Goal: Transaction & Acquisition: Obtain resource

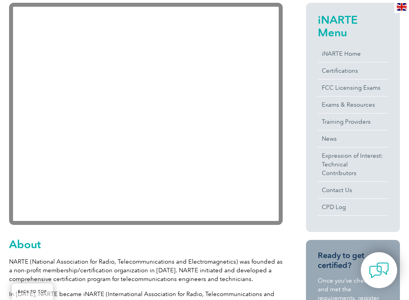
scroll to position [197, 0]
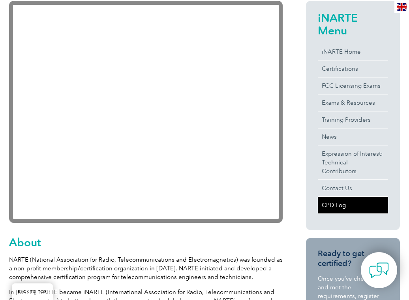
click at [327, 197] on link "CPD Log" at bounding box center [353, 205] width 70 height 17
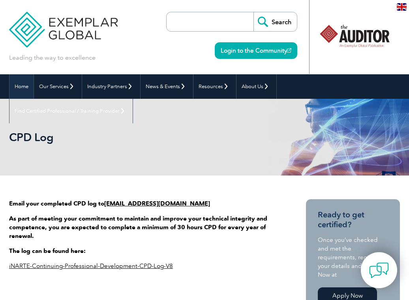
click at [20, 87] on link "Home" at bounding box center [21, 86] width 24 height 24
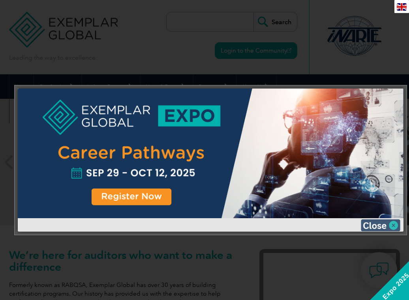
click at [376, 225] on img at bounding box center [380, 225] width 39 height 12
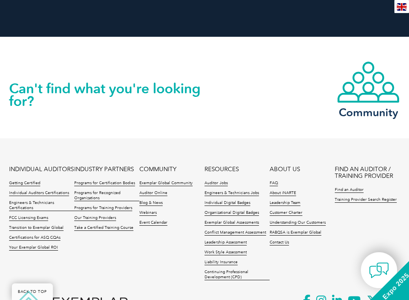
scroll to position [1814, 0]
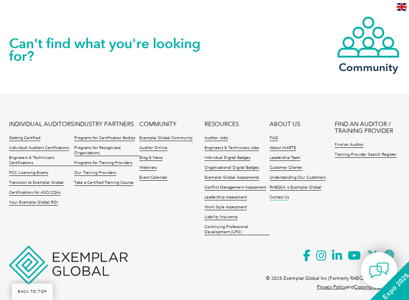
click at [277, 195] on link "Contact Us" at bounding box center [279, 198] width 19 height 6
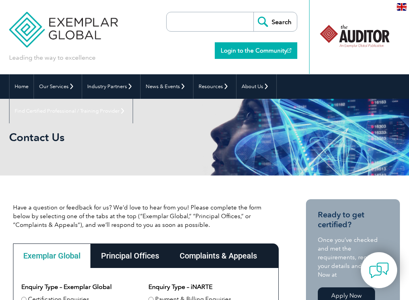
click at [245, 49] on link "Login to the Community" at bounding box center [256, 50] width 82 height 17
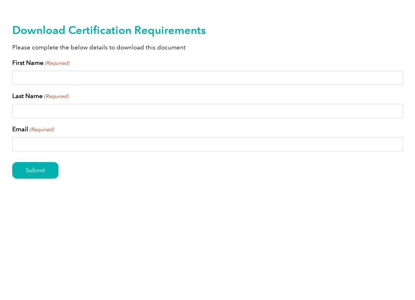
click at [58, 80] on input "First Name (Required)" at bounding box center [207, 78] width 391 height 14
type input "Mark"
type input "[PERSON_NAME]"
type input "[EMAIL_ADDRESS][DOMAIN_NAME]"
click at [26, 170] on input "Submit" at bounding box center [35, 170] width 46 height 17
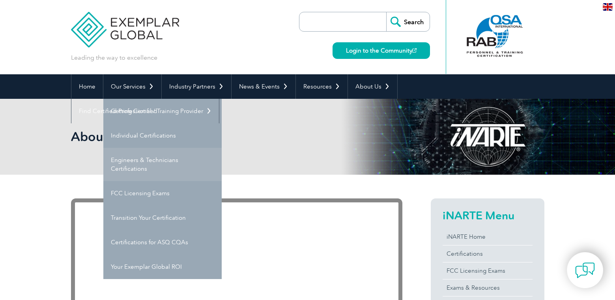
click at [131, 159] on link "Engineers & Technicians Certifications" at bounding box center [162, 164] width 118 height 33
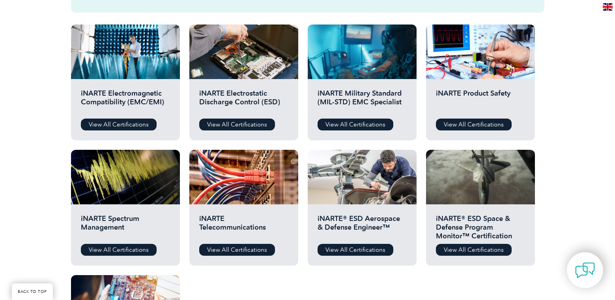
scroll to position [276, 0]
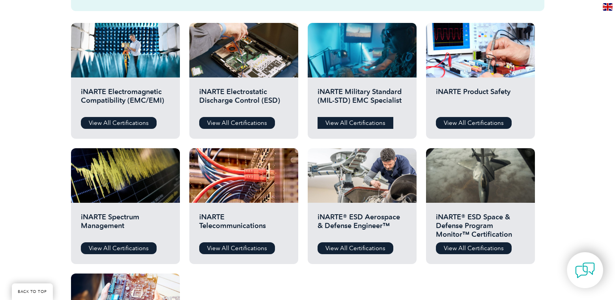
click at [363, 122] on link "View All Certifications" at bounding box center [356, 123] width 76 height 12
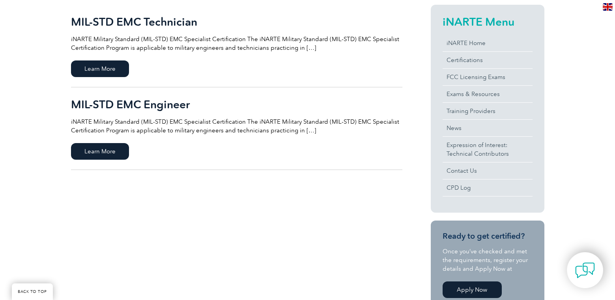
scroll to position [197, 0]
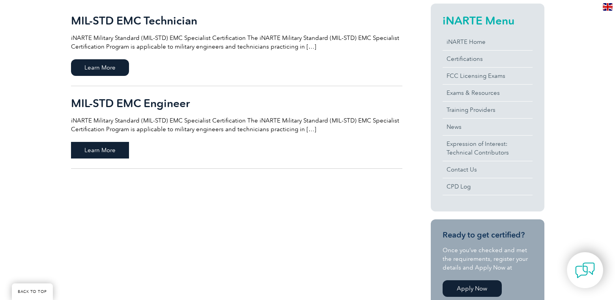
click at [101, 151] on span "Learn More" at bounding box center [100, 150] width 58 height 17
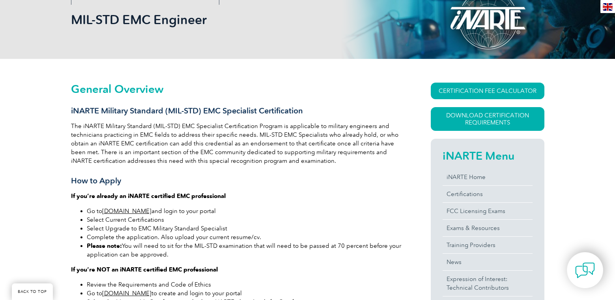
scroll to position [158, 0]
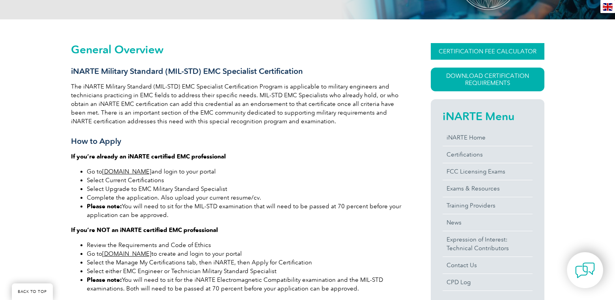
click at [496, 49] on link "CERTIFICATION FEE CALCULATOR" at bounding box center [488, 51] width 114 height 17
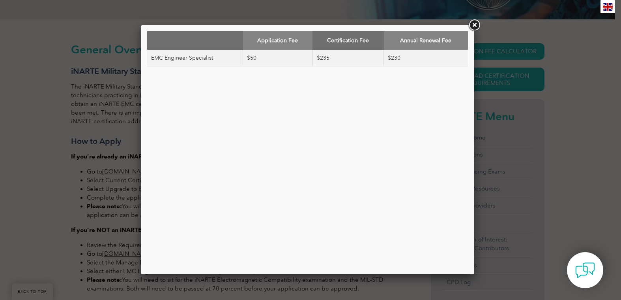
click at [474, 25] on link at bounding box center [474, 25] width 14 height 14
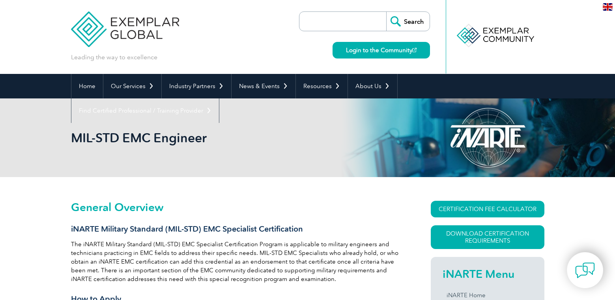
scroll to position [0, 0]
